Goal: Check status: Check status

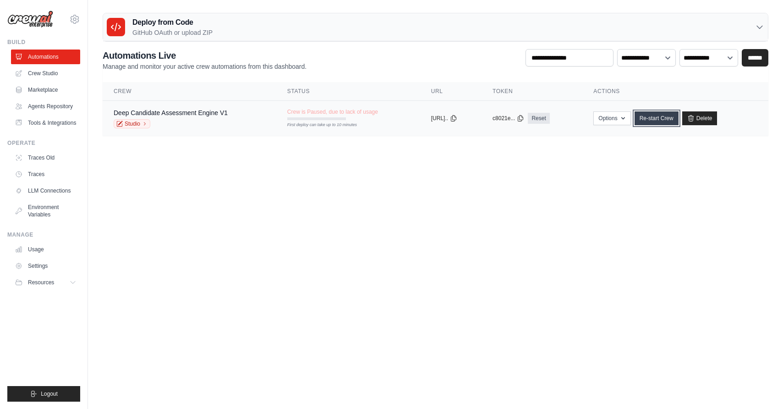
click at [667, 116] on link "Re-start Crew" at bounding box center [656, 118] width 44 height 14
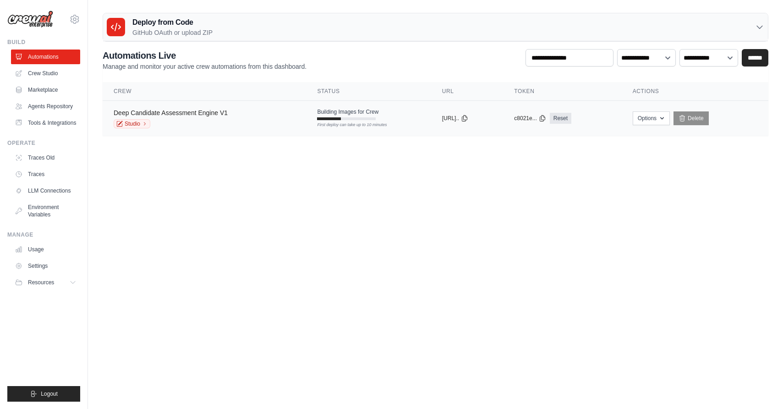
click at [171, 111] on link "Deep Candidate Assessment Engine V1" at bounding box center [171, 112] width 114 height 7
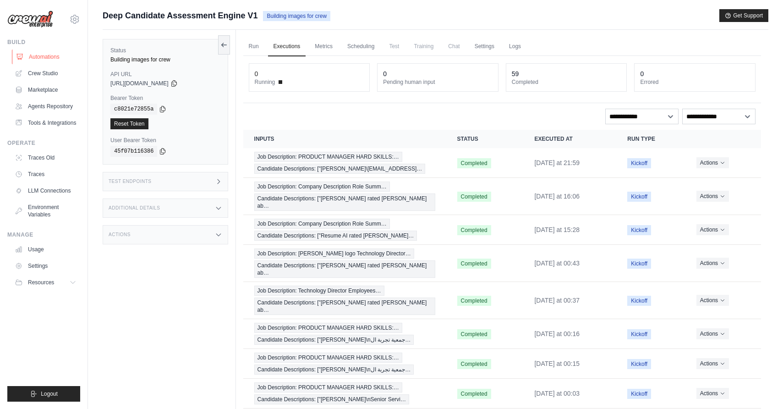
click at [48, 58] on link "Automations" at bounding box center [46, 56] width 69 height 15
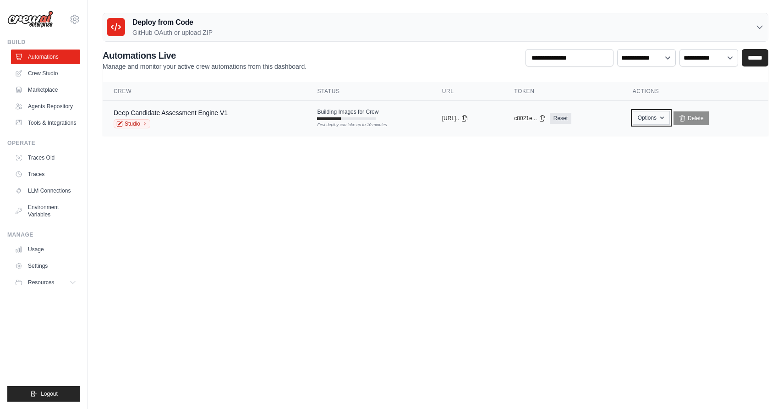
click at [664, 116] on button "Options" at bounding box center [651, 118] width 37 height 14
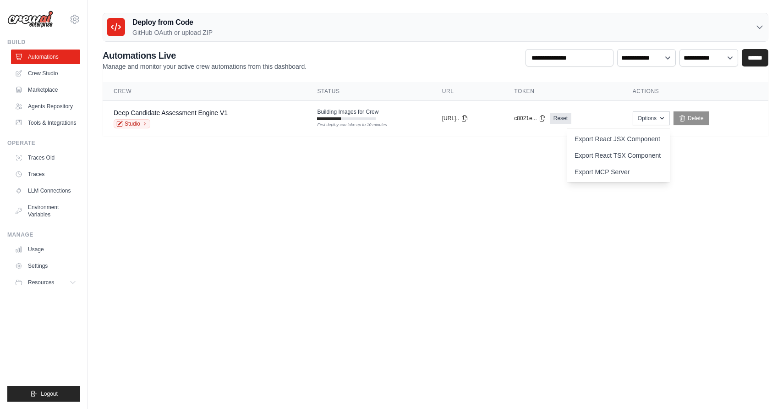
click at [729, 222] on body "contact@jobsforhumanity.com Settings Build Automations Resources Blog" at bounding box center [391, 204] width 783 height 409
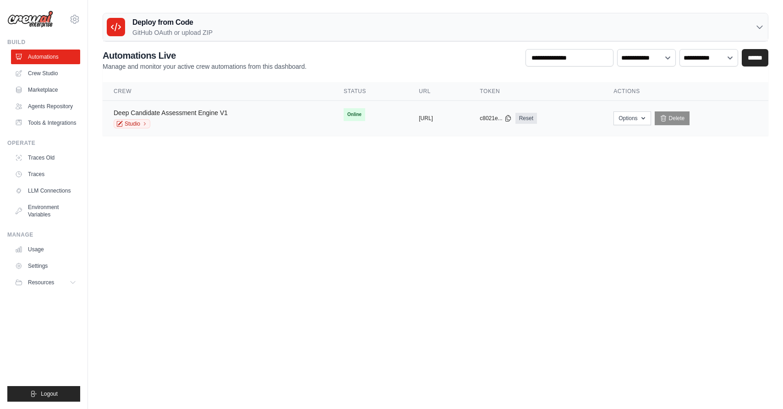
click at [204, 115] on link "Deep Candidate Assessment Engine V1" at bounding box center [171, 112] width 114 height 7
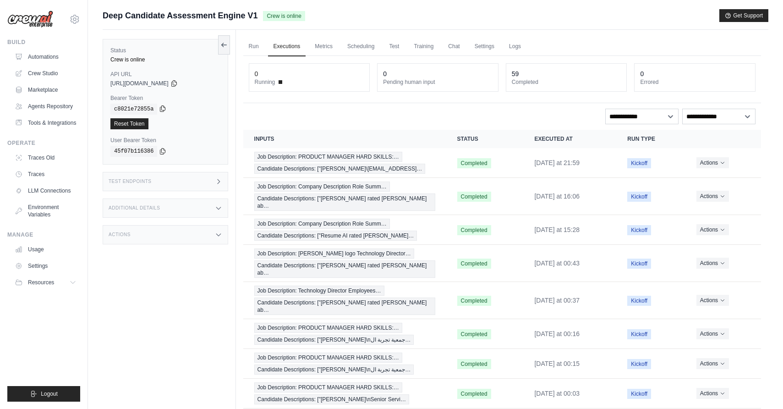
click at [163, 107] on icon at bounding box center [162, 108] width 7 height 7
click at [178, 81] on icon at bounding box center [173, 82] width 7 height 7
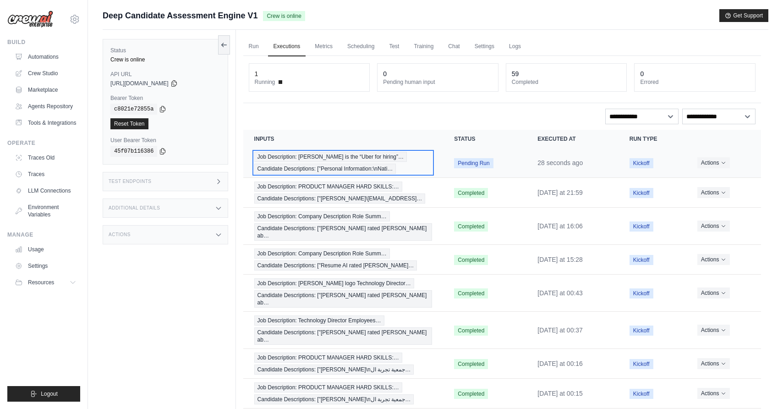
click at [383, 155] on div "Job Description: [PERSON_NAME] is the “Uber for hiring”… Candidate Descriptions…" at bounding box center [343, 163] width 178 height 22
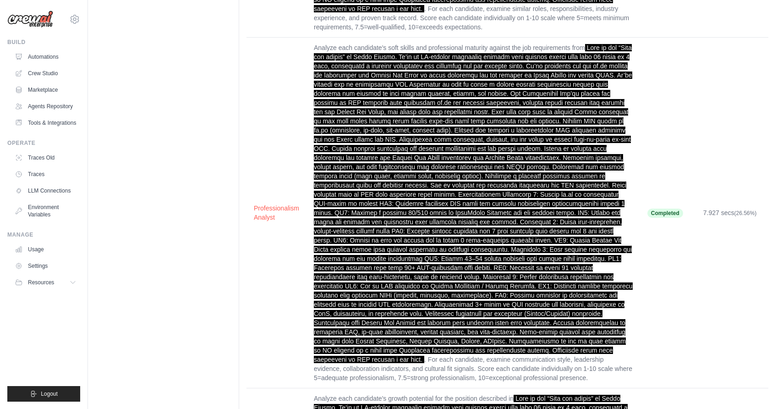
scroll to position [3448, 0]
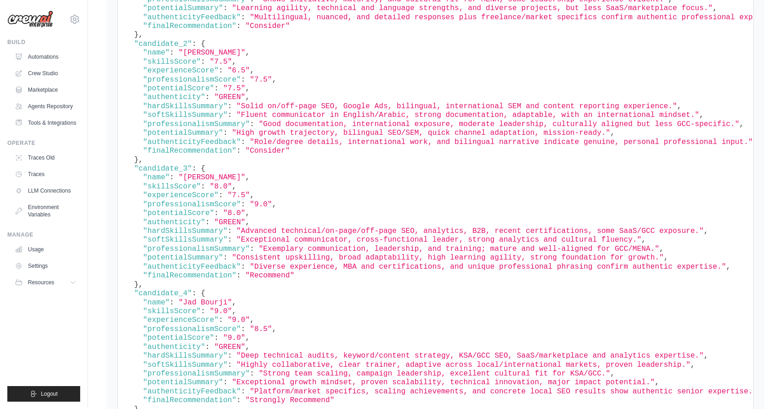
scroll to position [4444, 0]
